Goal: Find specific page/section: Find specific page/section

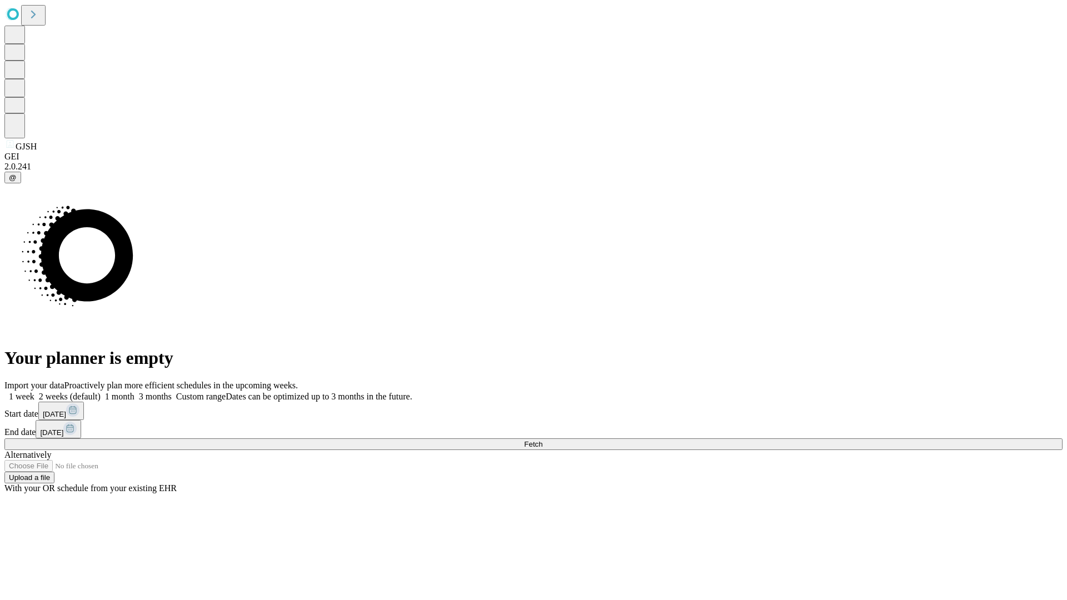
click at [543, 440] on span "Fetch" at bounding box center [533, 444] width 18 height 8
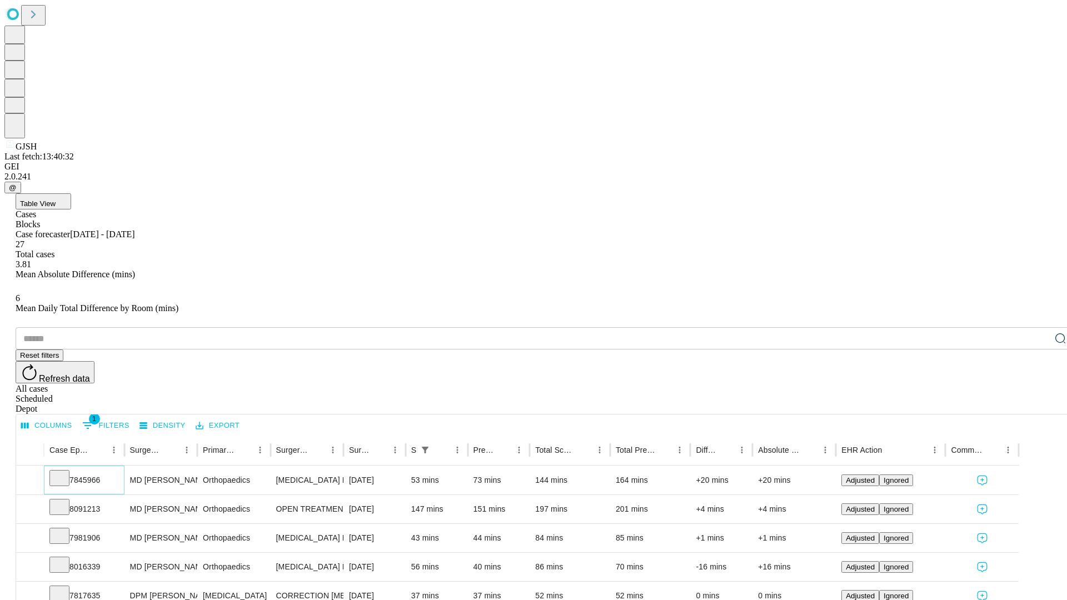
click at [65, 472] on icon at bounding box center [59, 477] width 11 height 11
